Goal: Task Accomplishment & Management: Manage account settings

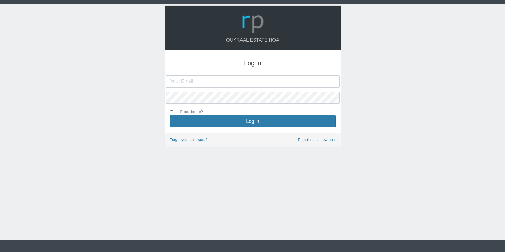
click at [217, 84] on input "text" at bounding box center [253, 81] width 174 height 12
type input "[EMAIL_ADDRESS][DOMAIN_NAME]"
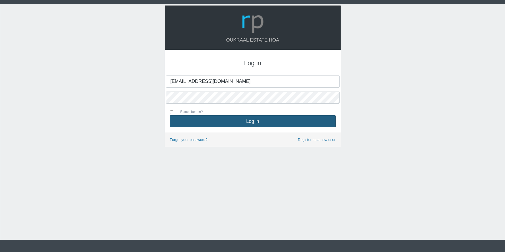
click at [218, 120] on button "Log in" at bounding box center [253, 121] width 166 height 12
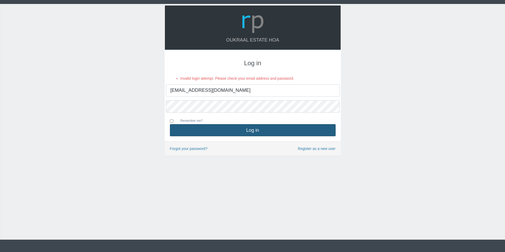
click at [238, 127] on button "Log in" at bounding box center [253, 130] width 166 height 12
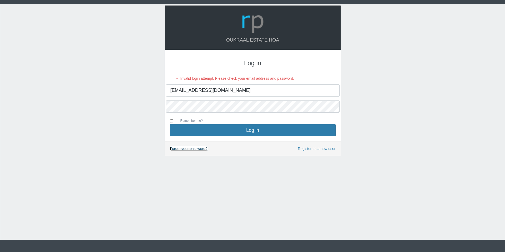
click at [187, 150] on link "Forgot your password?" at bounding box center [189, 149] width 38 height 4
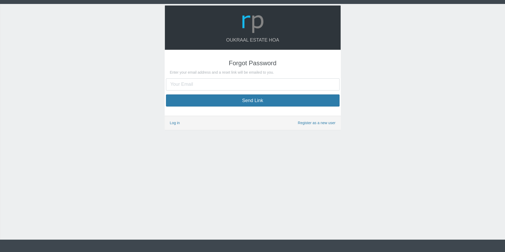
click at [179, 86] on input "text" at bounding box center [253, 84] width 174 height 12
type input "[EMAIL_ADDRESS][DOMAIN_NAME]"
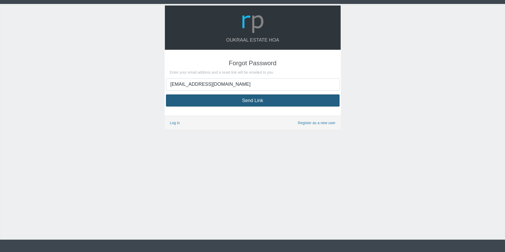
click at [213, 103] on button "Send Link" at bounding box center [253, 100] width 174 height 12
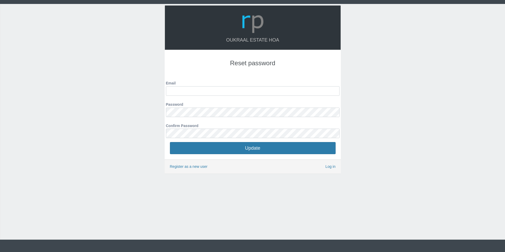
click at [177, 87] on input "Email" at bounding box center [253, 90] width 174 height 9
type input "[EMAIL_ADDRESS][DOMAIN_NAME]"
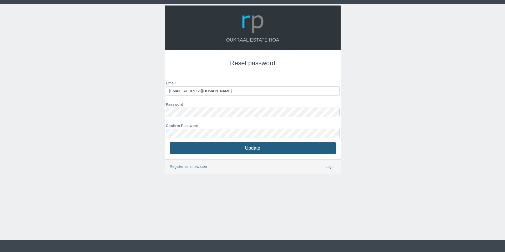
click at [236, 149] on button "Update" at bounding box center [253, 148] width 166 height 12
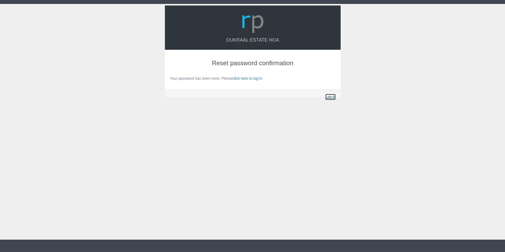
click at [330, 98] on link "Log in" at bounding box center [330, 97] width 10 height 6
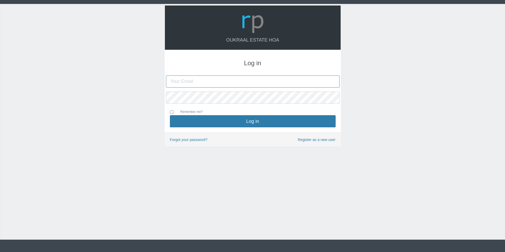
click at [216, 80] on input "text" at bounding box center [253, 81] width 174 height 12
type input "[EMAIL_ADDRESS][DOMAIN_NAME]"
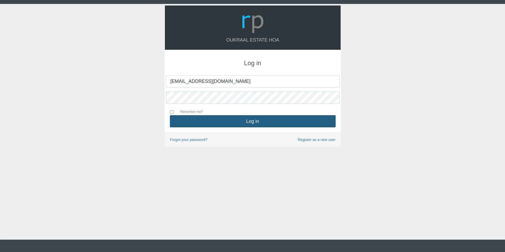
click at [224, 120] on button "Log in" at bounding box center [253, 121] width 166 height 12
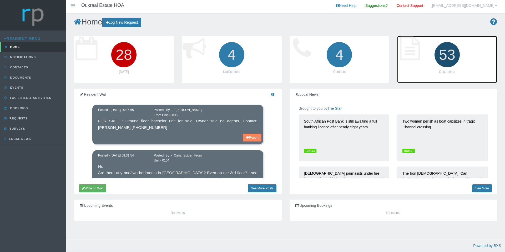
click at [457, 55] on icon "53" at bounding box center [446, 54] width 29 height 29
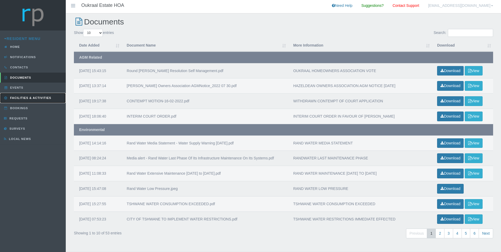
click at [35, 100] on link "Facilities & Activities" at bounding box center [33, 98] width 66 height 10
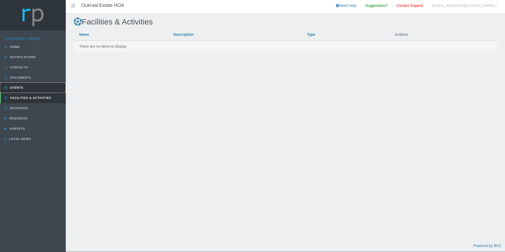
click at [18, 87] on span "Events" at bounding box center [16, 87] width 14 height 3
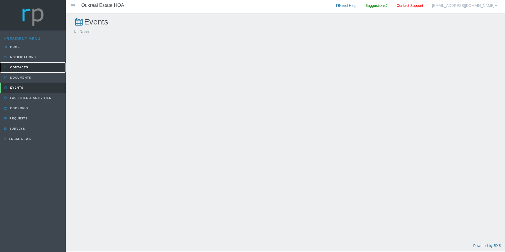
click at [20, 67] on span "Contacts" at bounding box center [18, 67] width 19 height 3
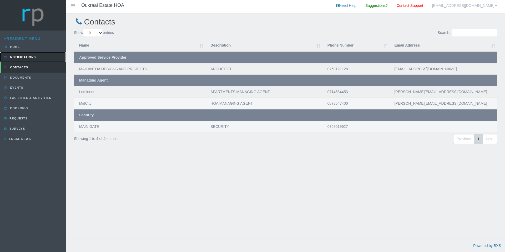
click at [37, 57] on link "Notifications" at bounding box center [33, 57] width 66 height 10
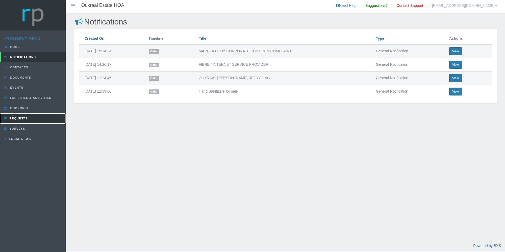
click at [21, 120] on link "Requests" at bounding box center [33, 118] width 66 height 10
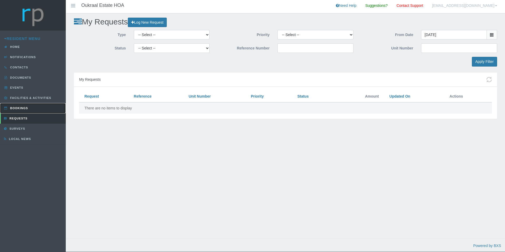
click at [21, 109] on link "Bookings" at bounding box center [33, 108] width 66 height 10
